Goal: Information Seeking & Learning: Learn about a topic

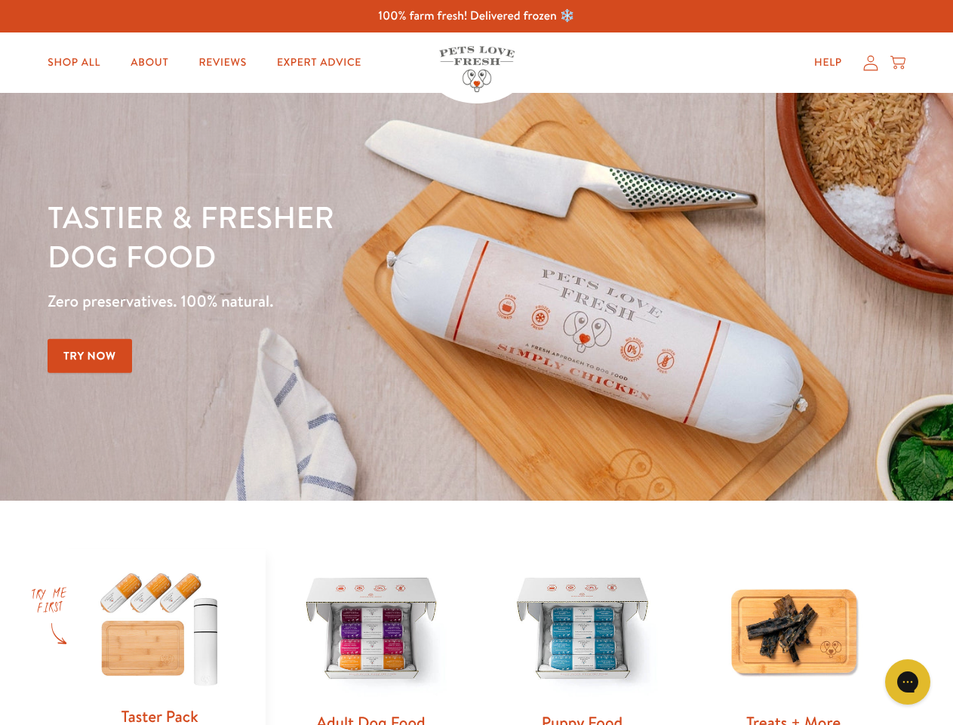
click at [476, 362] on div "Tastier & fresher dog food Zero preservatives. 100% natural. Try Now" at bounding box center [334, 296] width 572 height 199
click at [908, 681] on icon "Gorgias live chat" at bounding box center [907, 681] width 14 height 14
